Goal: Task Accomplishment & Management: Manage account settings

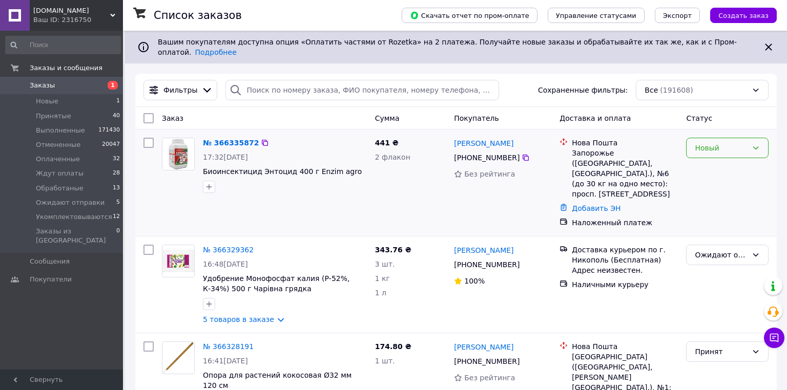
click at [705, 143] on div "Новый" at bounding box center [721, 147] width 53 height 11
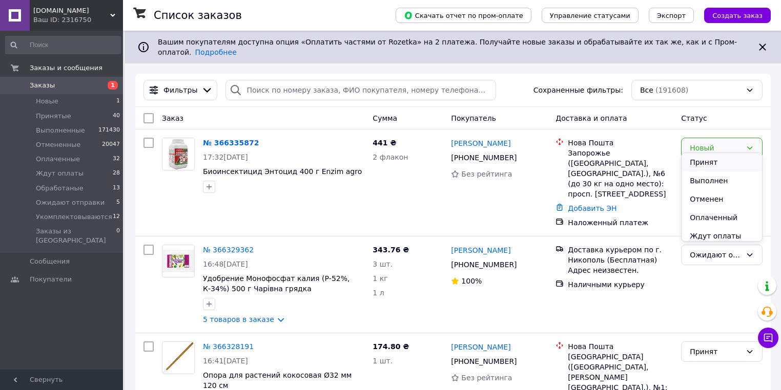
click at [694, 161] on li "Принят" at bounding box center [721, 162] width 80 height 18
click at [56, 145] on span "Отмененные" at bounding box center [58, 144] width 45 height 9
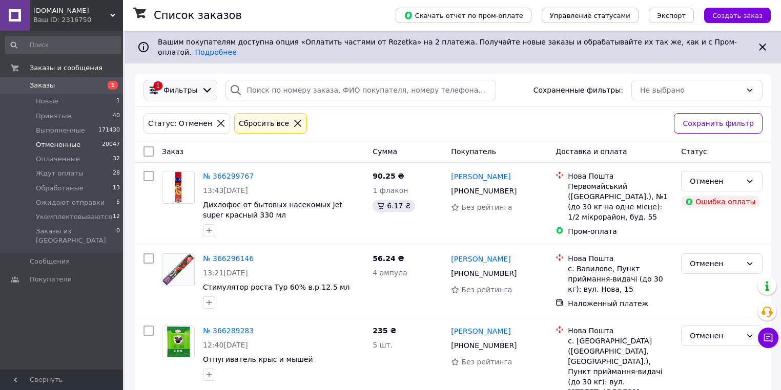
click at [203, 85] on icon at bounding box center [206, 90] width 11 height 11
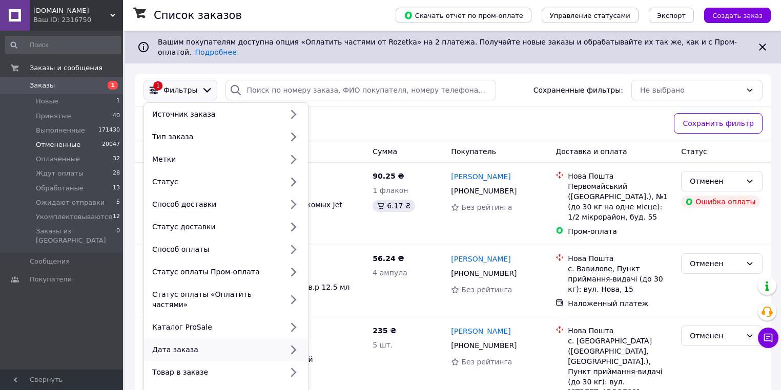
click at [260, 345] on div "Дата заказа" at bounding box center [215, 350] width 134 height 10
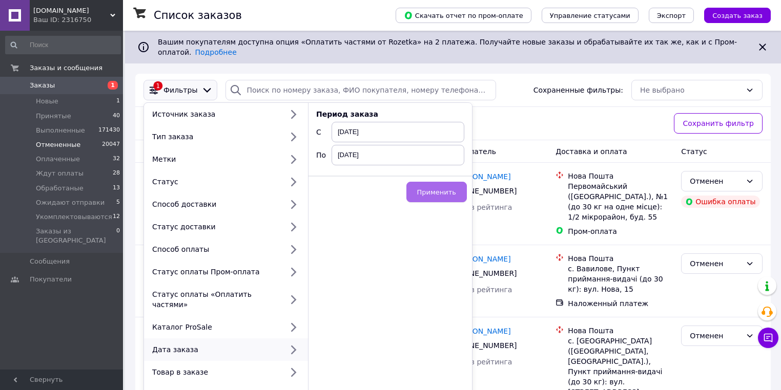
click at [437, 189] on span "Применить" at bounding box center [436, 193] width 39 height 8
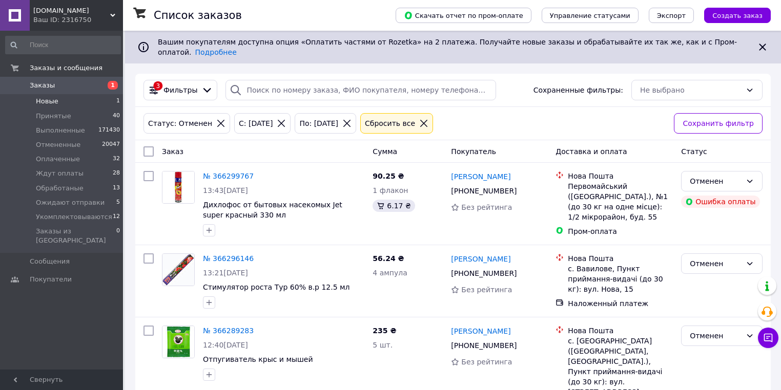
click at [57, 106] on li "Новые 1" at bounding box center [63, 101] width 126 height 14
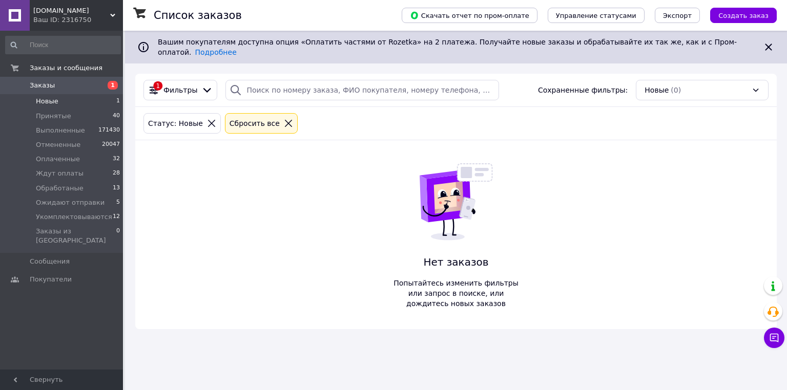
click at [284, 119] on icon at bounding box center [288, 123] width 9 height 9
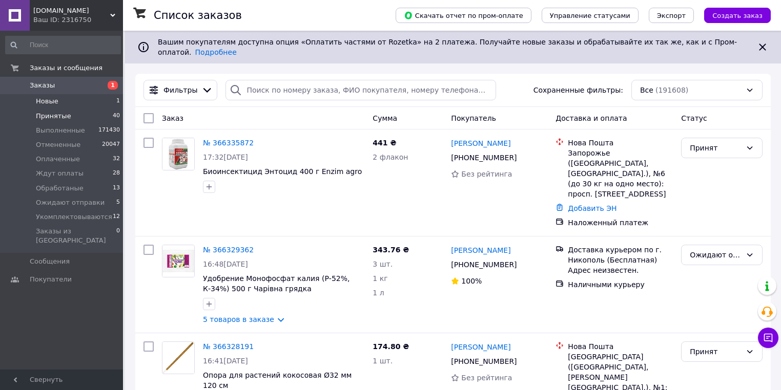
click at [53, 115] on span "Принятые" at bounding box center [53, 116] width 35 height 9
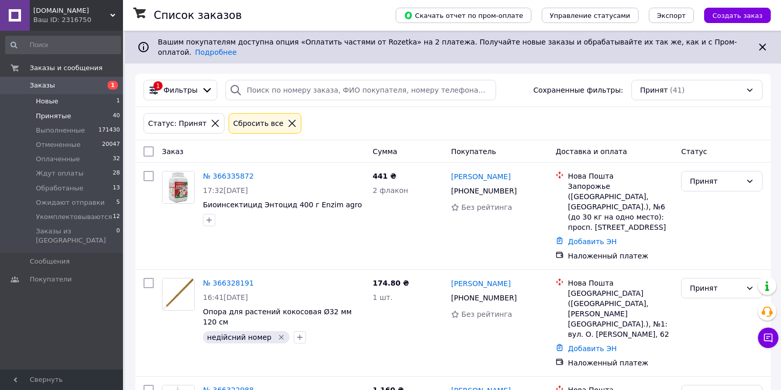
click at [53, 105] on span "Новые" at bounding box center [47, 101] width 23 height 9
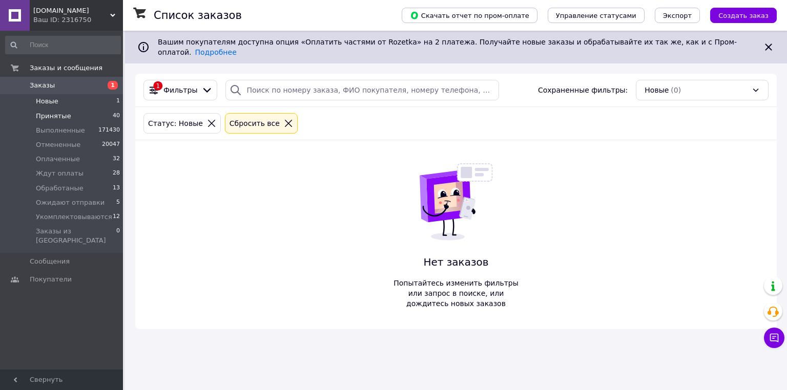
click at [58, 115] on span "Принятые" at bounding box center [53, 116] width 35 height 9
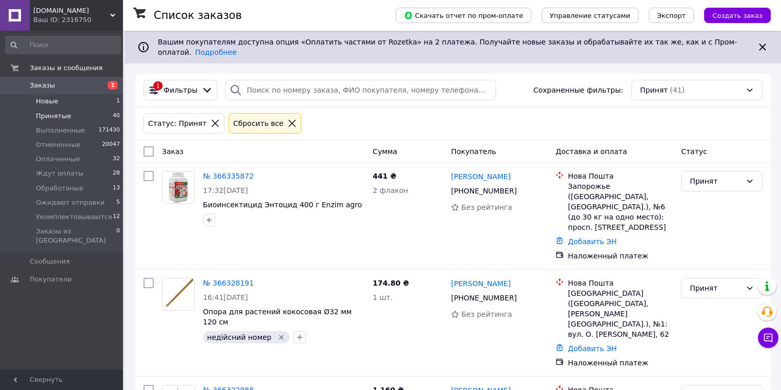
click at [45, 102] on span "Новые" at bounding box center [47, 101] width 23 height 9
